Goal: Transaction & Acquisition: Purchase product/service

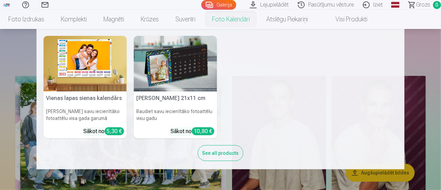
scroll to position [69, 0]
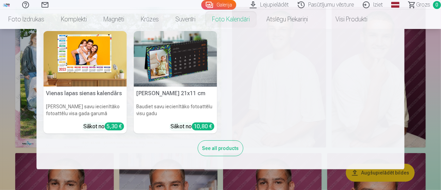
click at [429, 84] on nav "Vienas lapas sienas [PERSON_NAME] savu iecienītāko fotoattēlu visa gada garumā …" at bounding box center [220, 99] width 441 height 141
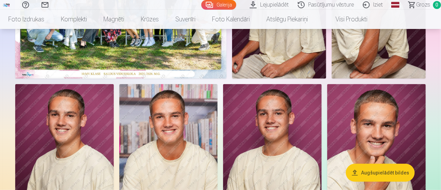
scroll to position [104, 0]
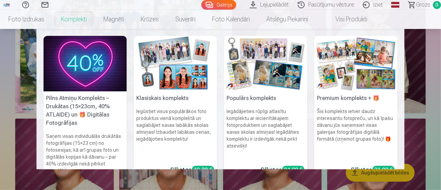
click at [435, 135] on nav "Pilns Atmiņu Komplekts – Drukātas (15×23cm, 40% ATLAIDE) un 🎁 Digitālas Fotogrā…" at bounding box center [220, 99] width 441 height 141
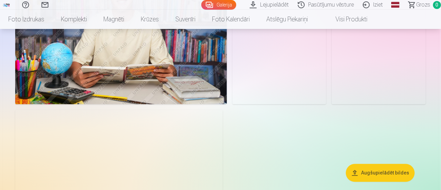
scroll to position [760, 0]
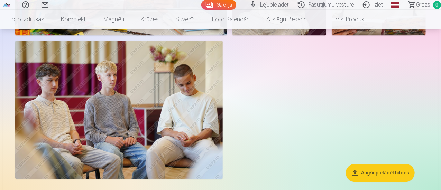
click at [373, 174] on button "Augšupielādēt bildes" at bounding box center [380, 173] width 69 height 18
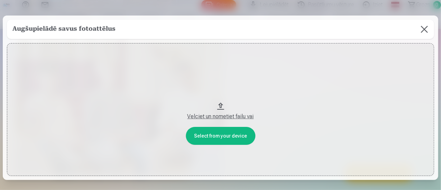
scroll to position [762, 0]
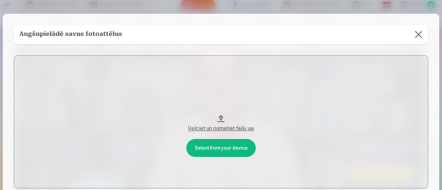
click at [414, 31] on button at bounding box center [418, 34] width 19 height 19
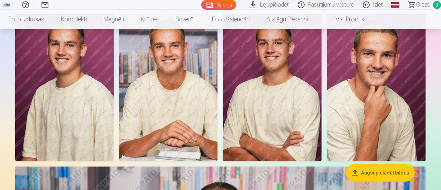
scroll to position [70, 0]
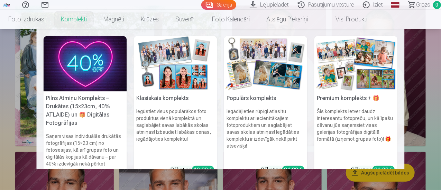
click at [95, 14] on link "Komplekti" at bounding box center [74, 19] width 43 height 19
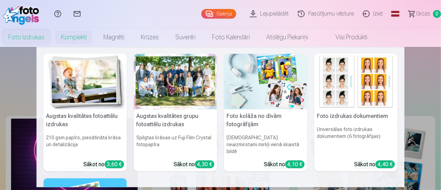
click at [53, 39] on link "Foto izdrukas" at bounding box center [26, 37] width 53 height 19
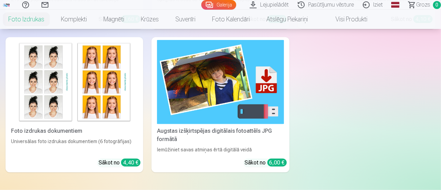
scroll to position [104, 0]
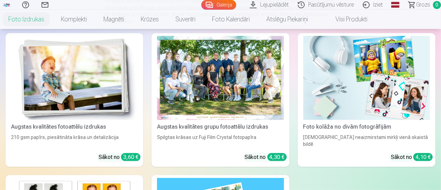
click at [157, 73] on div at bounding box center [220, 78] width 126 height 84
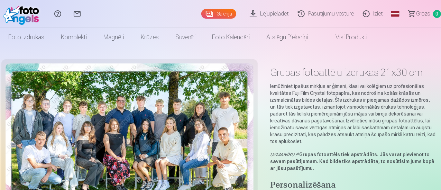
scroll to position [104, 0]
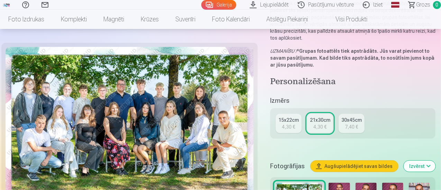
click at [281, 117] on div "15x22cm" at bounding box center [288, 120] width 20 height 7
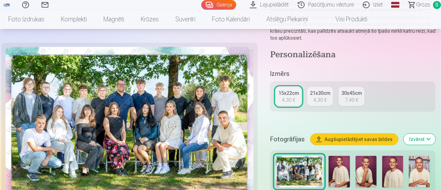
scroll to position [207, 0]
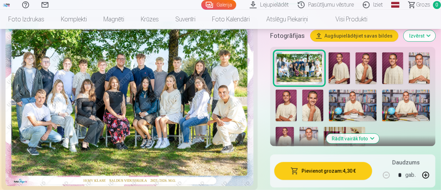
click at [318, 162] on button "Pievienot grozam : 4,30 €" at bounding box center [323, 171] width 98 height 18
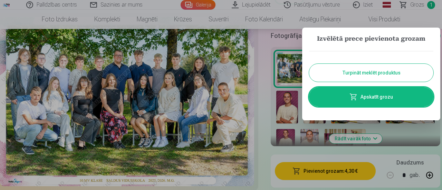
click at [384, 74] on button "Turpināt meklēt produktus" at bounding box center [371, 73] width 124 height 18
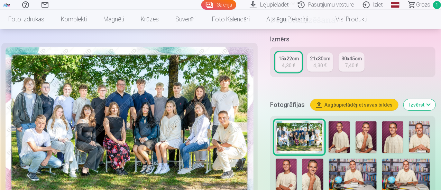
scroll to position [69, 0]
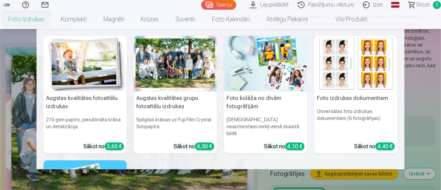
click at [53, 20] on link "Foto izdrukas" at bounding box center [26, 19] width 53 height 19
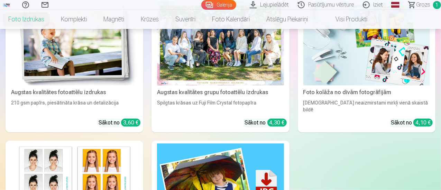
scroll to position [104, 0]
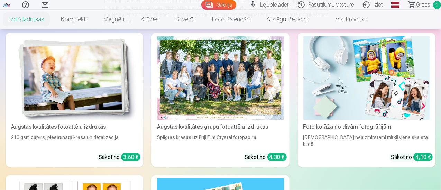
click at [375, 21] on link "Visi produkti" at bounding box center [345, 19] width 59 height 19
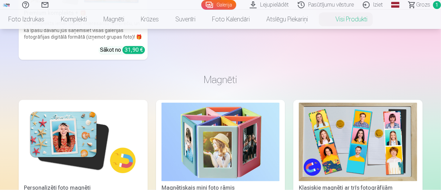
scroll to position [484, 0]
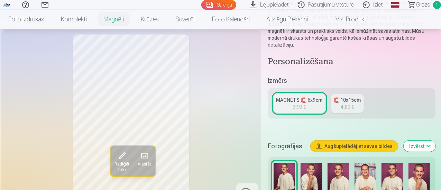
scroll to position [138, 0]
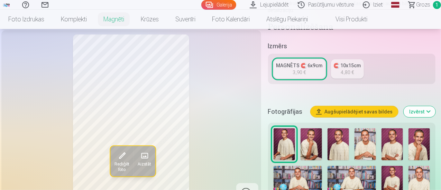
click at [321, 145] on img at bounding box center [310, 145] width 21 height 32
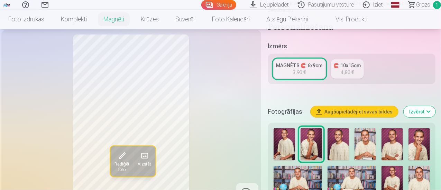
click at [349, 143] on img at bounding box center [337, 145] width 21 height 32
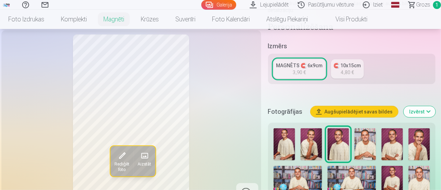
click at [370, 141] on img at bounding box center [364, 145] width 21 height 32
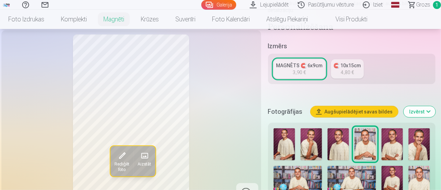
click at [395, 143] on img at bounding box center [391, 145] width 21 height 32
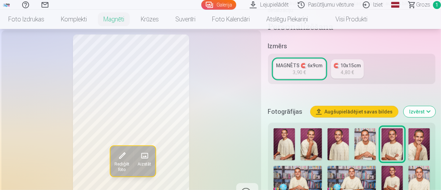
click at [424, 141] on img at bounding box center [418, 145] width 21 height 32
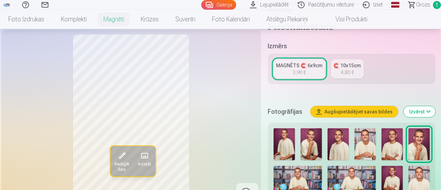
scroll to position [173, 0]
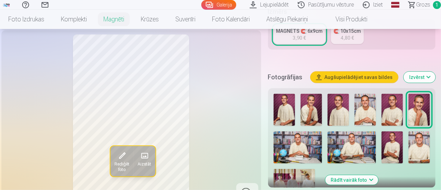
click at [414, 144] on img at bounding box center [418, 148] width 21 height 32
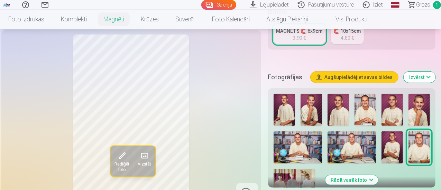
click at [408, 144] on div at bounding box center [352, 145] width 162 height 109
click at [403, 145] on img at bounding box center [391, 148] width 21 height 32
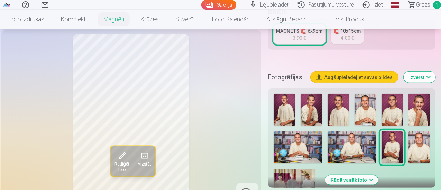
click at [365, 144] on img at bounding box center [351, 148] width 48 height 32
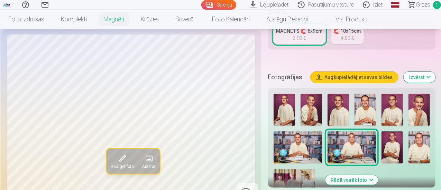
click at [274, 147] on div at bounding box center [352, 145] width 162 height 109
click at [294, 148] on img at bounding box center [297, 148] width 48 height 32
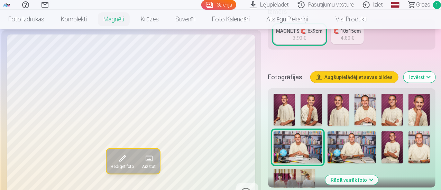
click at [297, 169] on img at bounding box center [293, 183] width 41 height 28
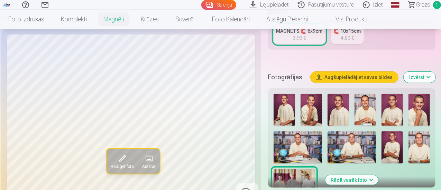
click at [393, 102] on img at bounding box center [391, 110] width 21 height 32
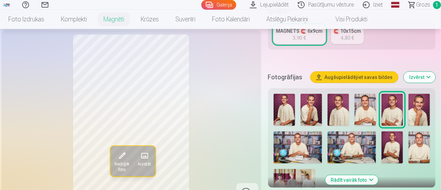
click at [369, 102] on img at bounding box center [364, 110] width 21 height 32
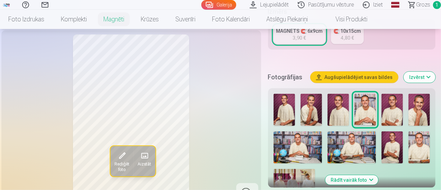
click at [390, 100] on img at bounding box center [391, 110] width 21 height 32
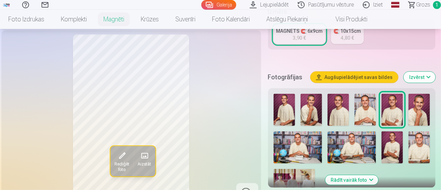
click at [429, 98] on img at bounding box center [418, 110] width 21 height 32
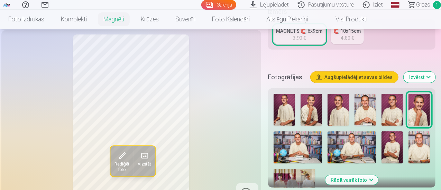
click at [397, 104] on img at bounding box center [391, 110] width 21 height 32
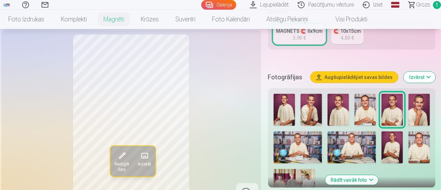
click at [341, 107] on img at bounding box center [337, 110] width 21 height 32
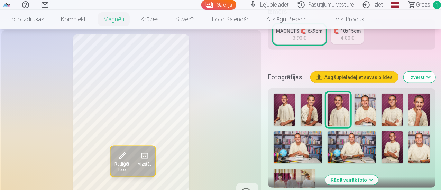
click at [403, 101] on img at bounding box center [391, 110] width 21 height 32
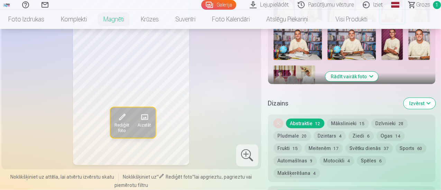
scroll to position [311, 0]
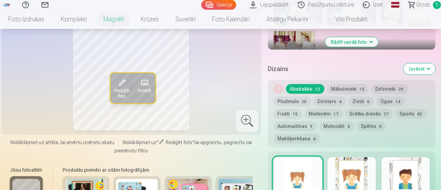
click at [395, 109] on button "Sports 60" at bounding box center [410, 114] width 31 height 10
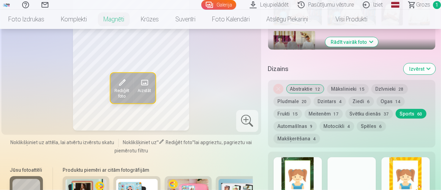
click at [299, 161] on div at bounding box center [297, 180] width 48 height 44
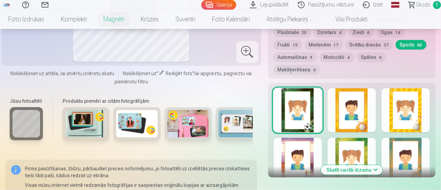
scroll to position [415, 0]
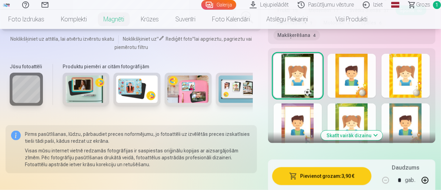
click at [381, 131] on button "Skatīt vairāk dizainu" at bounding box center [352, 136] width 62 height 10
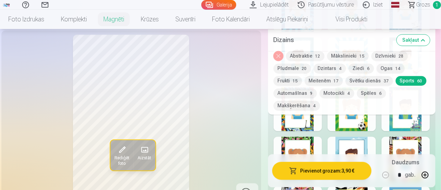
scroll to position [691, 0]
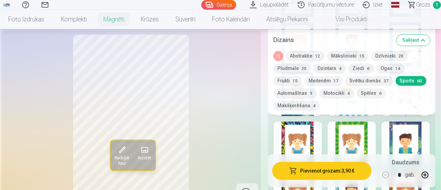
click at [358, 125] on div at bounding box center [351, 144] width 48 height 44
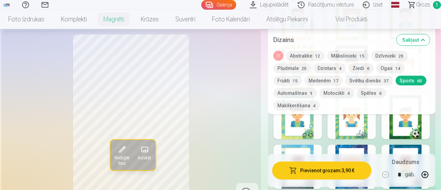
scroll to position [484, 0]
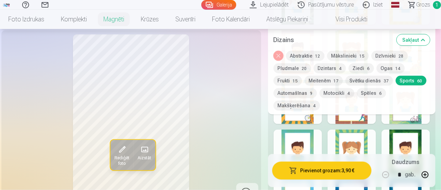
click at [408, 130] on div at bounding box center [405, 152] width 48 height 44
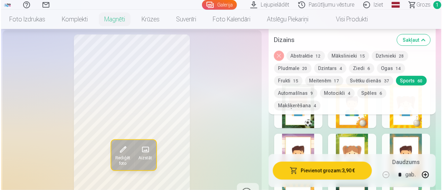
scroll to position [346, 0]
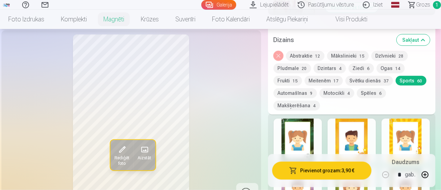
click at [301, 119] on div at bounding box center [297, 141] width 48 height 44
click at [431, 175] on button "button" at bounding box center [424, 175] width 17 height 17
type input "*"
click at [317, 170] on button "Pievienot grozam : 11,70 €" at bounding box center [321, 171] width 99 height 18
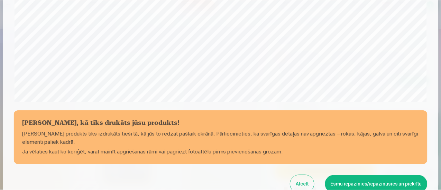
scroll to position [267, 0]
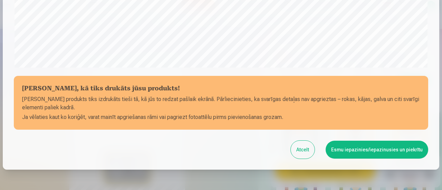
click at [373, 152] on button "Esmu iepazinies/iepazinusies un piekrītu" at bounding box center [377, 150] width 103 height 18
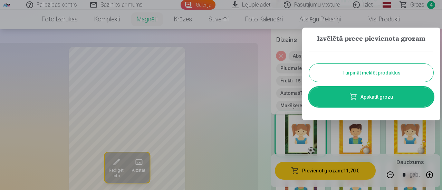
click at [348, 70] on button "Turpināt meklēt produktus" at bounding box center [371, 73] width 124 height 18
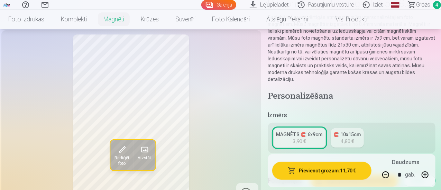
scroll to position [0, 0]
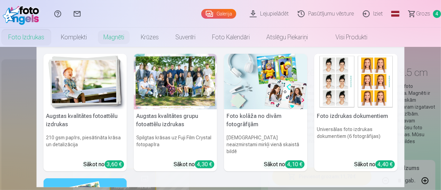
click at [53, 38] on link "Foto izdrukas" at bounding box center [26, 37] width 53 height 19
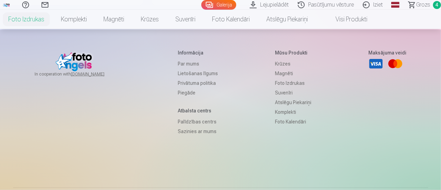
scroll to position [237, 0]
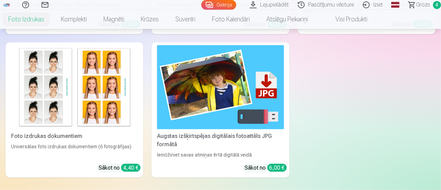
click at [375, 18] on link "Visi produkti" at bounding box center [345, 19] width 59 height 19
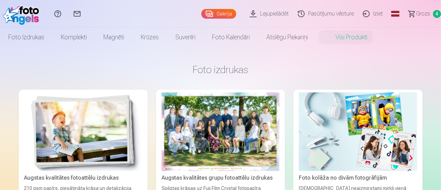
click at [50, 174] on div "Augstas kvalitātes fotoattēlu izdrukas" at bounding box center [82, 178] width 123 height 8
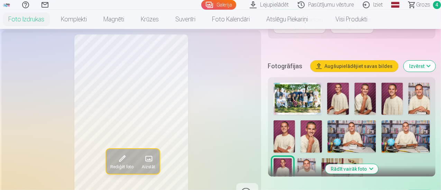
scroll to position [242, 0]
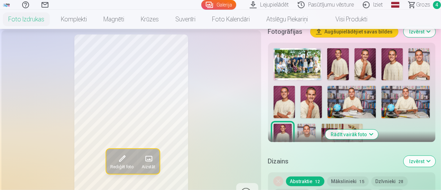
click at [366, 89] on img at bounding box center [351, 102] width 48 height 32
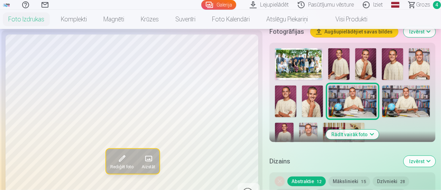
click at [399, 92] on img at bounding box center [406, 102] width 48 height 32
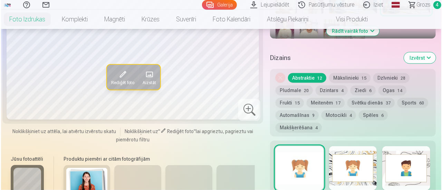
scroll to position [449, 0]
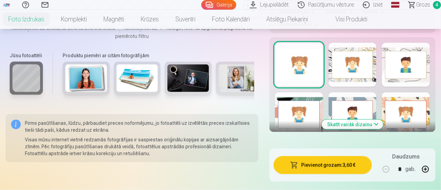
click at [330, 157] on button "Pievienot grozam : 3,60 €" at bounding box center [322, 166] width 98 height 18
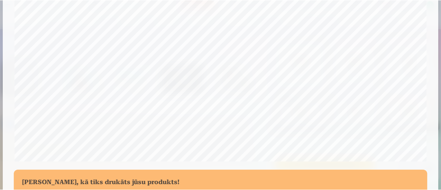
scroll to position [302, 0]
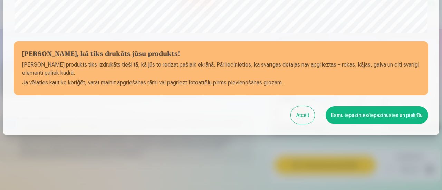
click at [355, 115] on button "Esmu iepazinies/iepazinusies un piekrītu" at bounding box center [377, 115] width 103 height 18
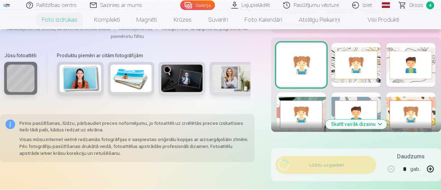
scroll to position [301, 0]
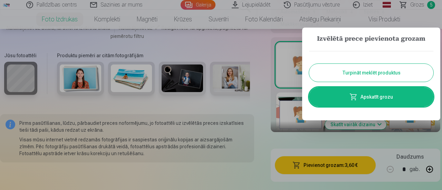
click at [375, 73] on button "Turpināt meklēt produktus" at bounding box center [371, 73] width 124 height 18
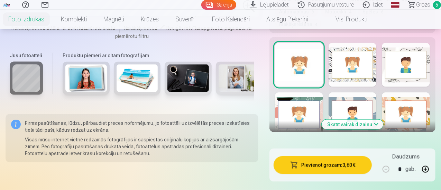
scroll to position [276, 0]
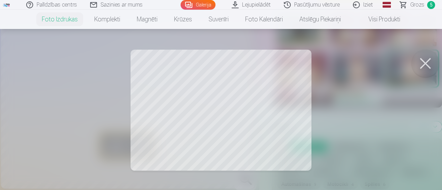
click at [431, 64] on button at bounding box center [426, 64] width 28 height 28
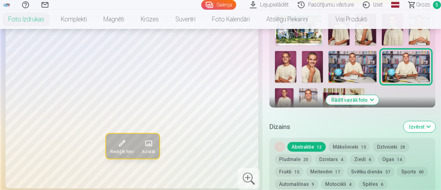
click at [302, 90] on img at bounding box center [308, 102] width 18 height 28
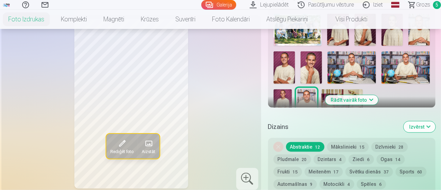
click at [283, 89] on img at bounding box center [282, 103] width 18 height 28
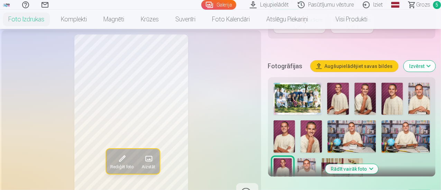
click at [433, 2] on span "5" at bounding box center [437, 5] width 8 height 8
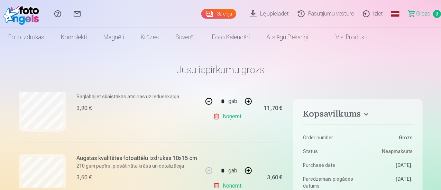
scroll to position [198, 0]
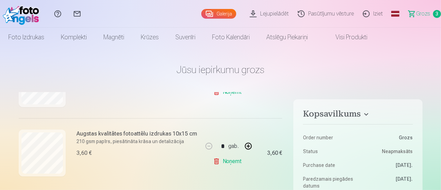
click at [247, 144] on button "button" at bounding box center [248, 146] width 17 height 17
type input "*"
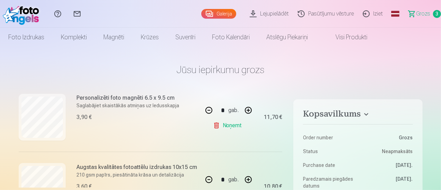
click at [245, 107] on button "button" at bounding box center [248, 110] width 17 height 17
type input "*"
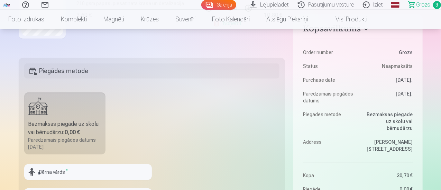
scroll to position [173, 0]
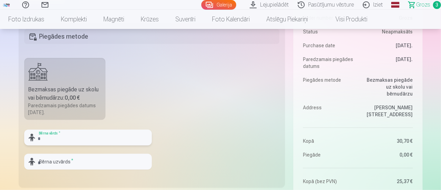
click at [69, 137] on input "text" at bounding box center [88, 138] width 128 height 16
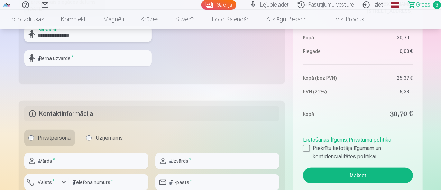
scroll to position [311, 0]
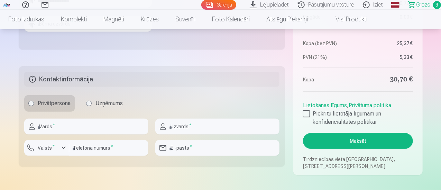
type input "**********"
click at [57, 126] on input "text" at bounding box center [86, 127] width 124 height 16
type input "****"
click at [192, 125] on input "text" at bounding box center [217, 127] width 124 height 16
type input "**********"
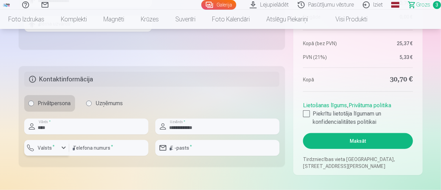
click at [66, 145] on div "button" at bounding box center [63, 148] width 8 height 8
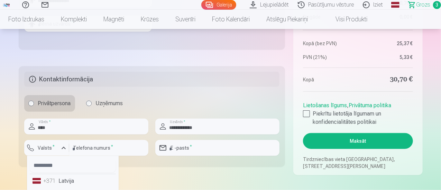
click at [70, 181] on li "+371 Latvija" at bounding box center [73, 182] width 86 height 14
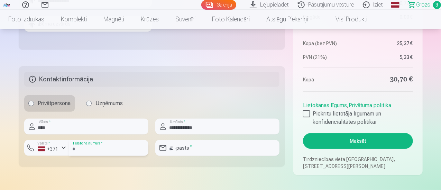
click at [97, 148] on input "number" at bounding box center [108, 148] width 79 height 16
type input "********"
click at [174, 148] on input "email" at bounding box center [217, 148] width 124 height 16
type input "**********"
click at [305, 113] on div at bounding box center [306, 114] width 7 height 7
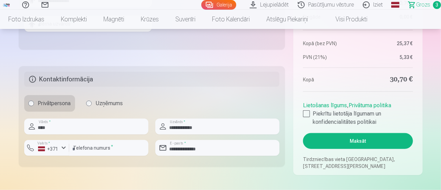
click at [364, 141] on button "Maksāt" at bounding box center [358, 141] width 110 height 16
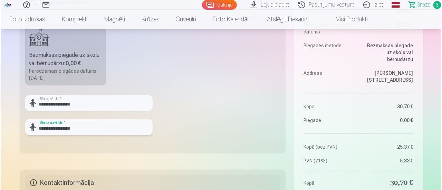
scroll to position [276, 0]
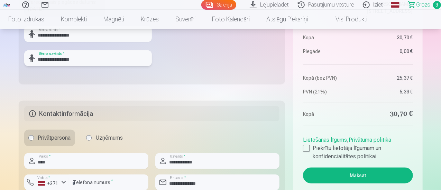
type input "**********"
click at [364, 179] on button "Maksāt" at bounding box center [358, 176] width 110 height 16
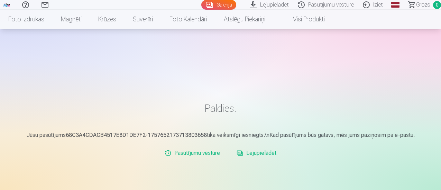
scroll to position [69, 0]
